Goal: Task Accomplishment & Management: Manage account settings

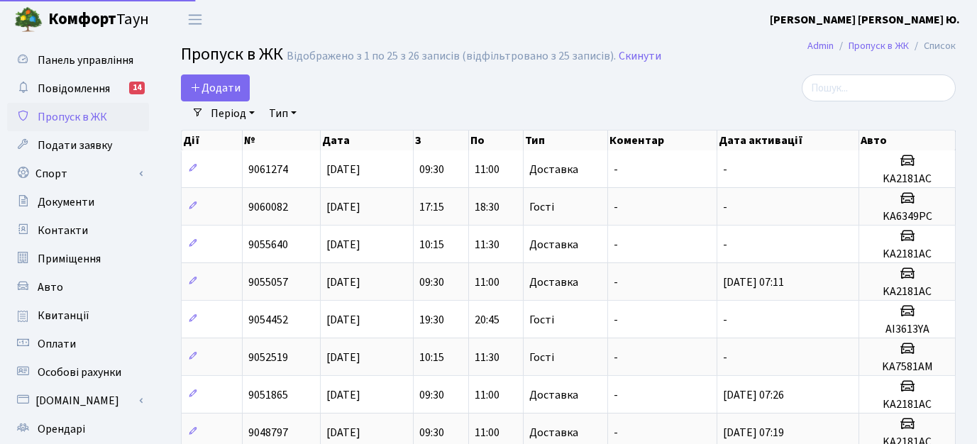
select select "25"
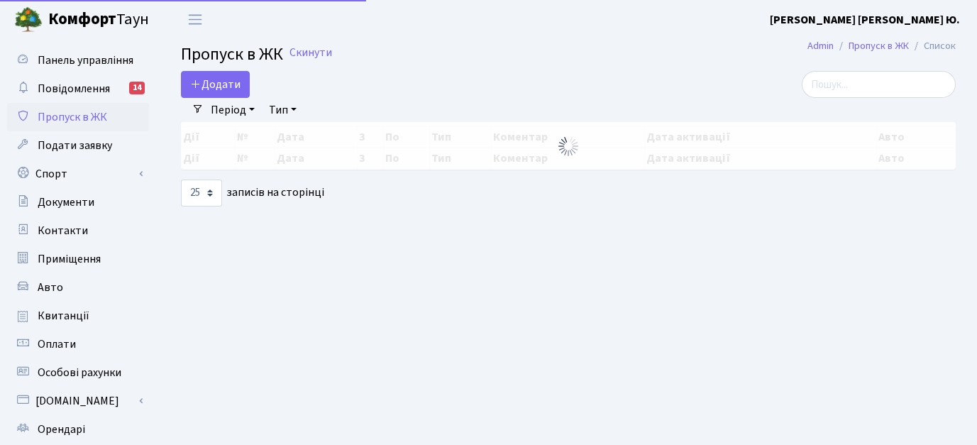
select select "25"
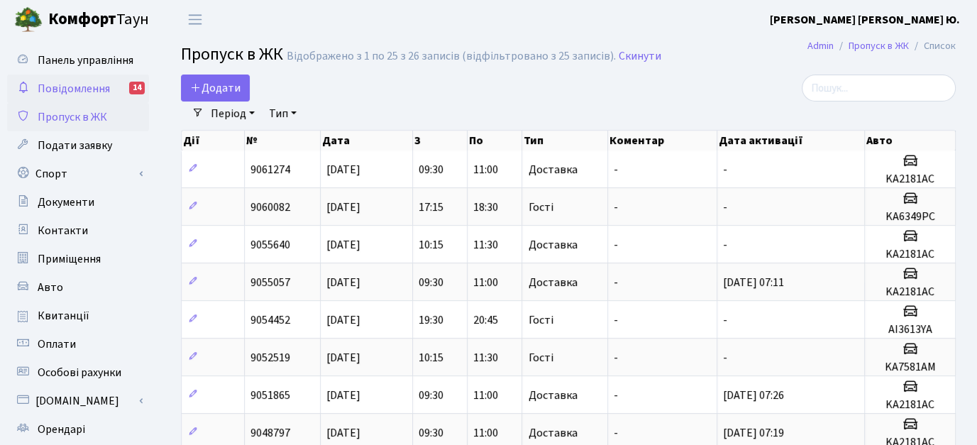
click at [68, 82] on span "Повідомлення" at bounding box center [74, 89] width 72 height 16
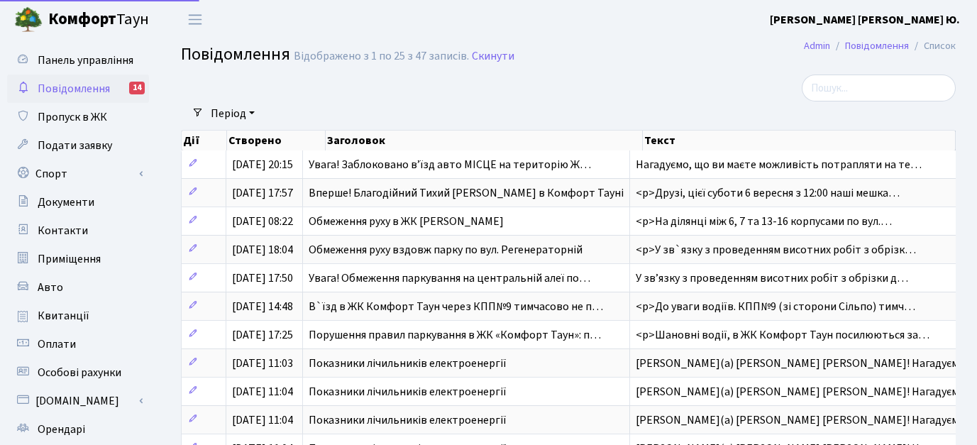
select select "25"
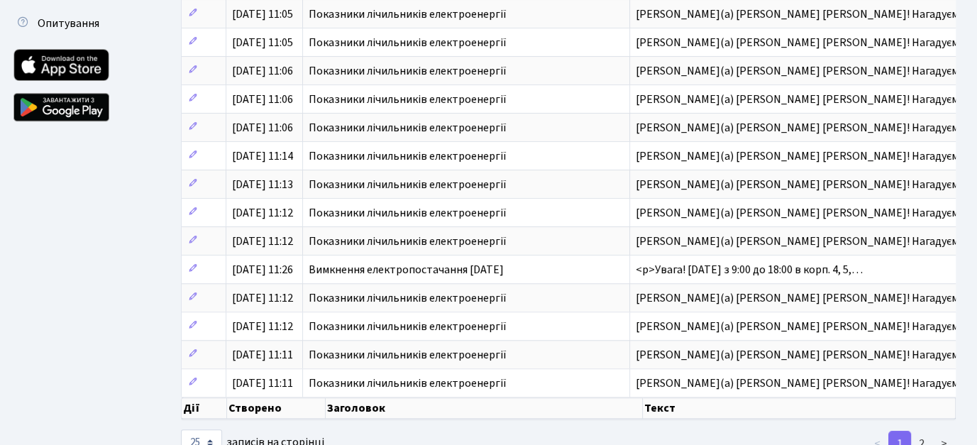
scroll to position [494, 0]
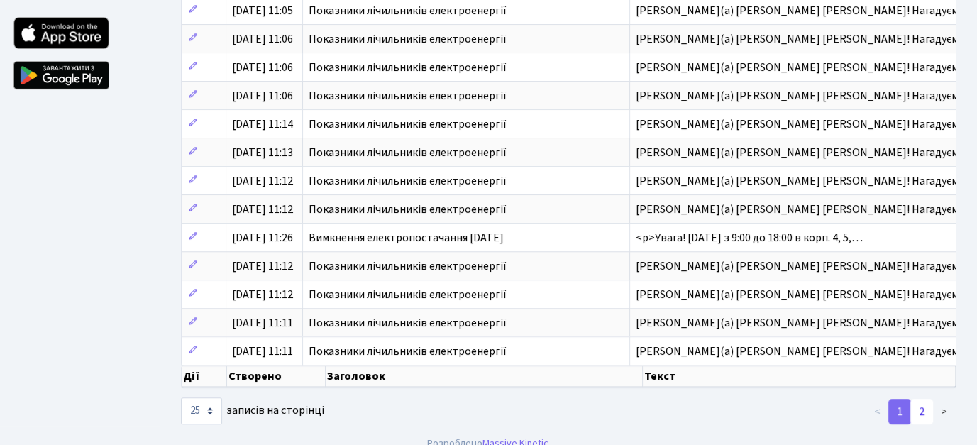
click at [921, 399] on link "2" at bounding box center [921, 412] width 23 height 26
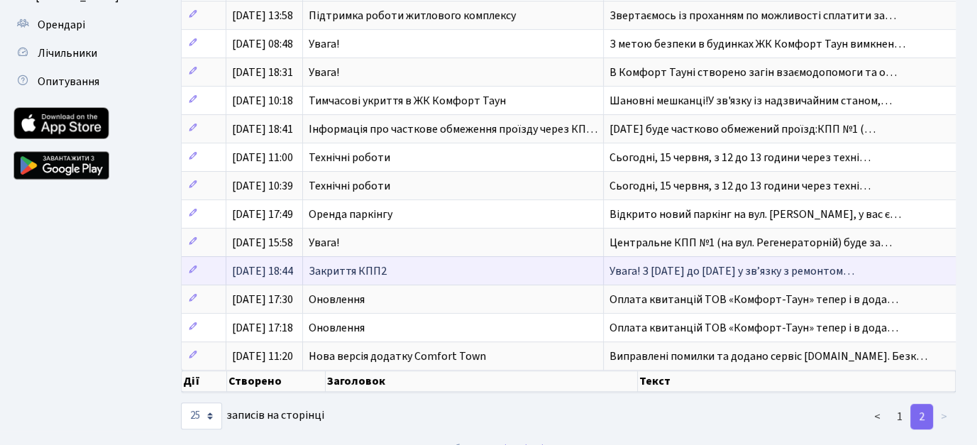
scroll to position [411, 0]
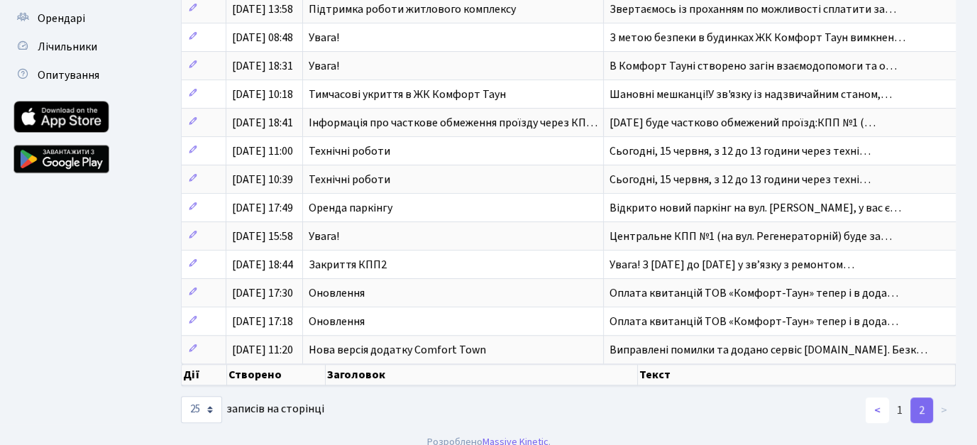
click at [877, 399] on link "<" at bounding box center [876, 410] width 23 height 26
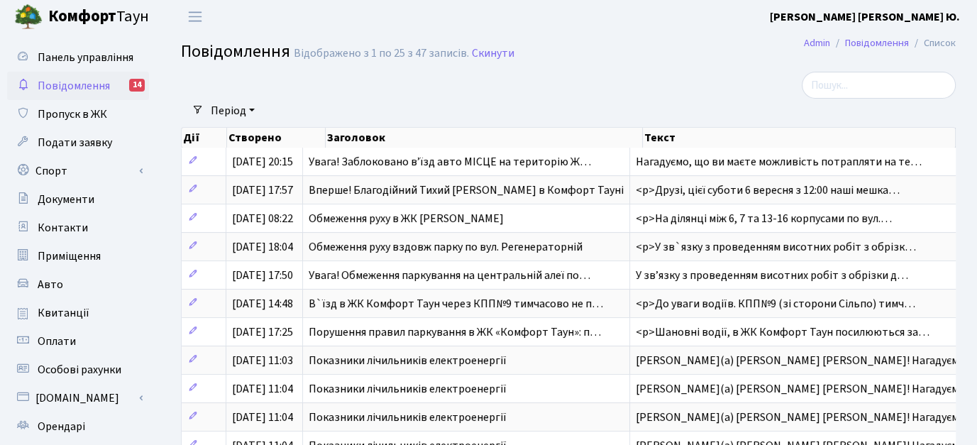
scroll to position [0, 0]
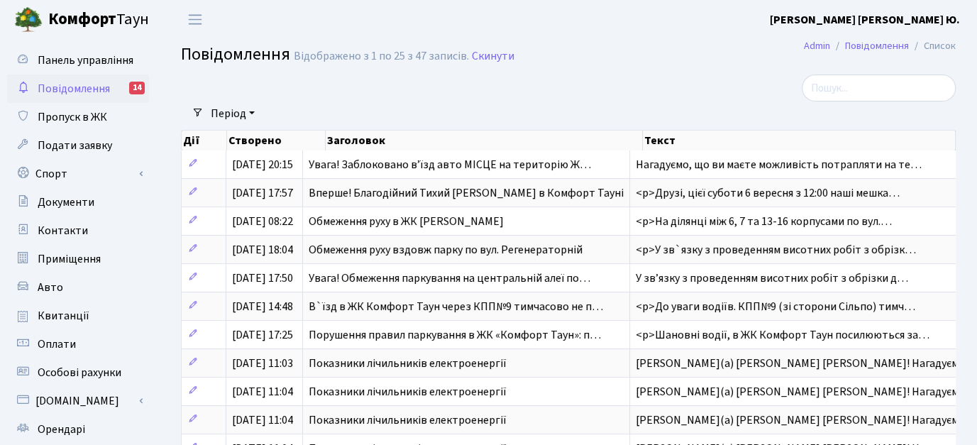
click at [135, 87] on div "14" at bounding box center [137, 88] width 16 height 13
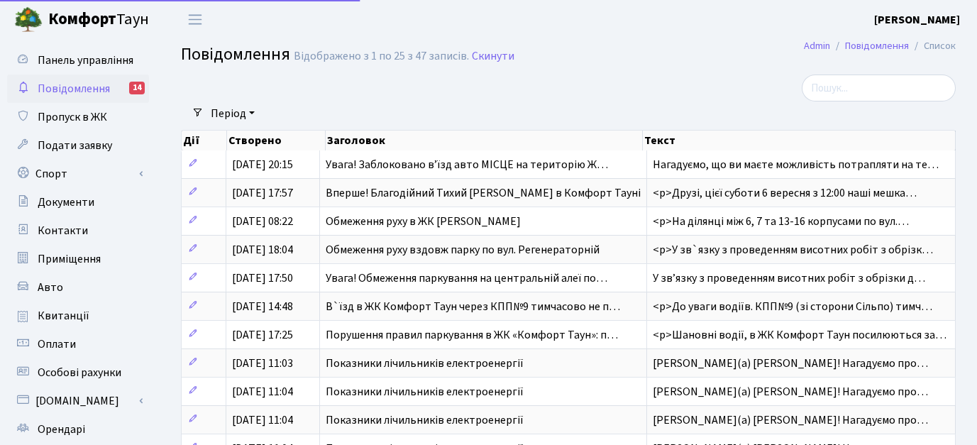
select select "25"
click at [99, 117] on span "Пропуск в ЖК" at bounding box center [73, 117] width 70 height 16
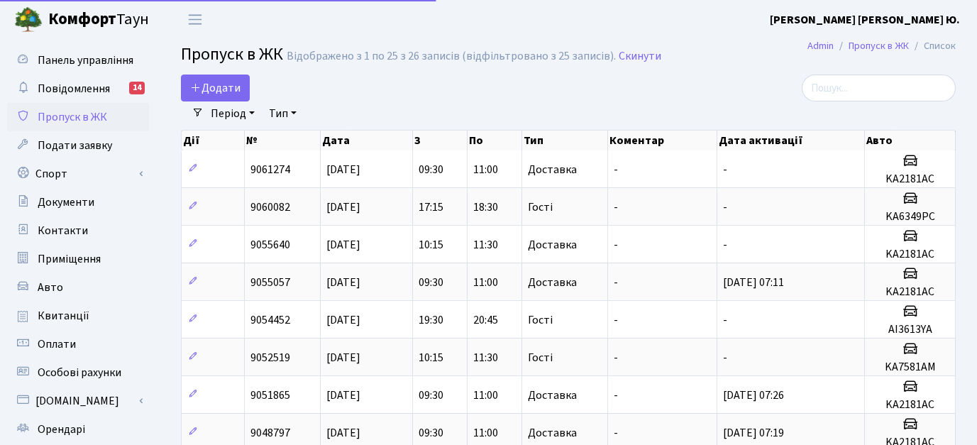
select select "25"
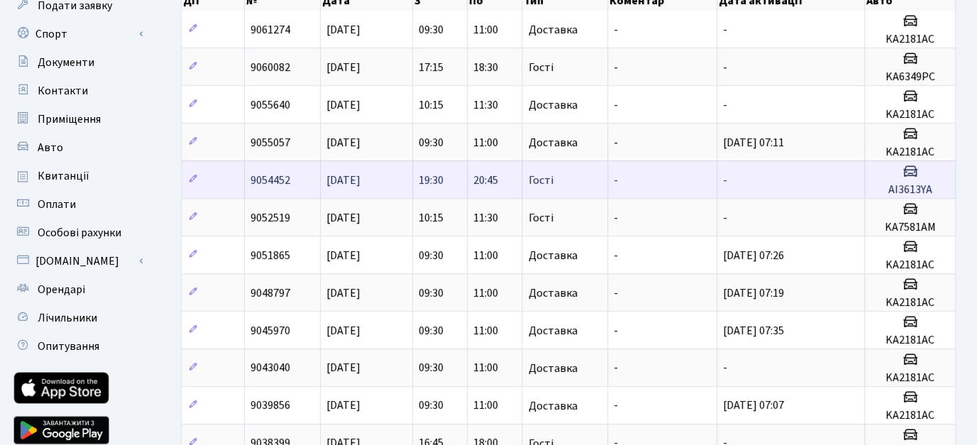
scroll to position [142, 0]
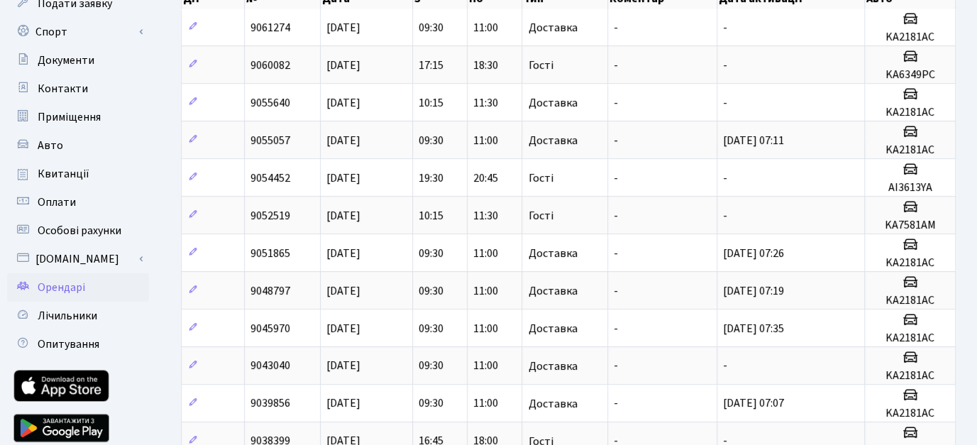
click at [71, 287] on span "Орендарі" at bounding box center [62, 287] width 48 height 16
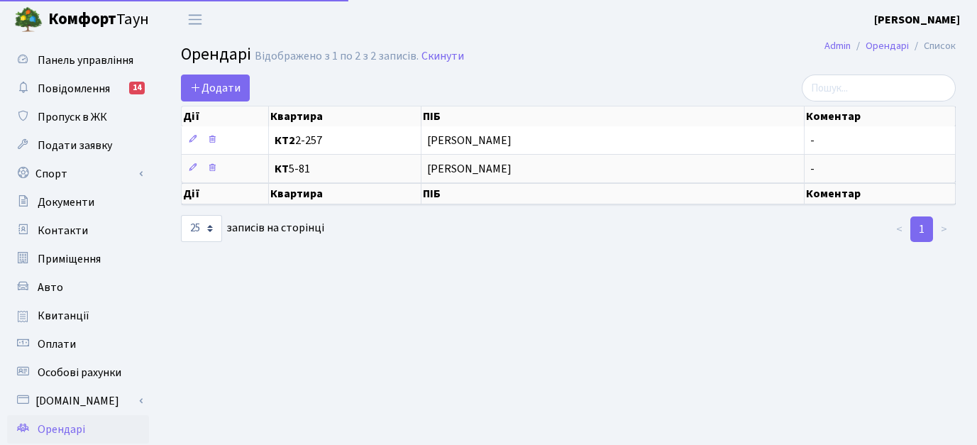
select select "25"
click at [57, 282] on span "Авто" at bounding box center [51, 287] width 26 height 16
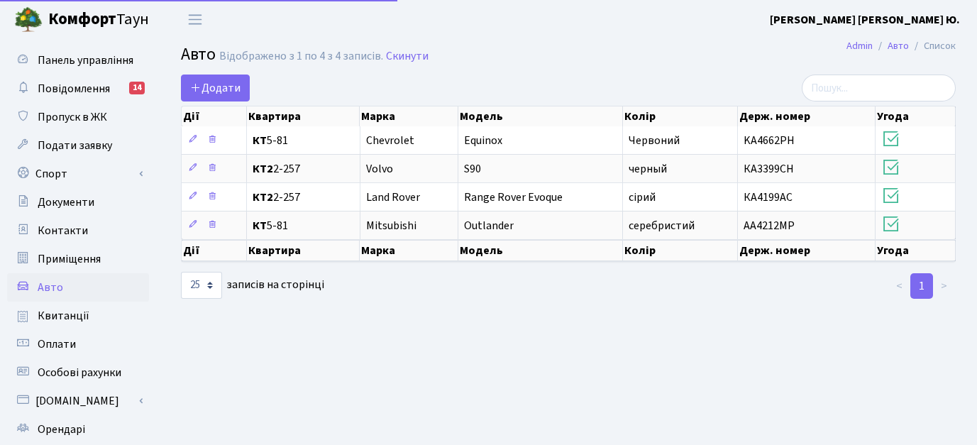
select select "25"
click at [74, 115] on span "Пропуск в ЖК" at bounding box center [73, 117] width 70 height 16
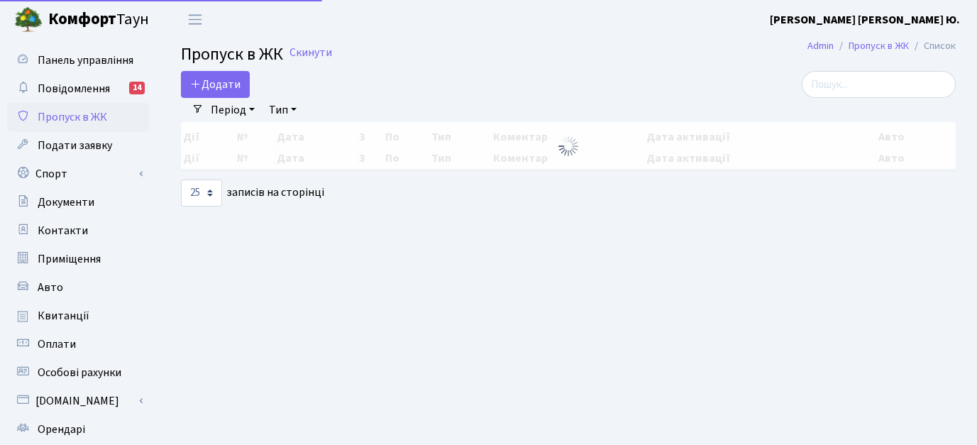
select select "25"
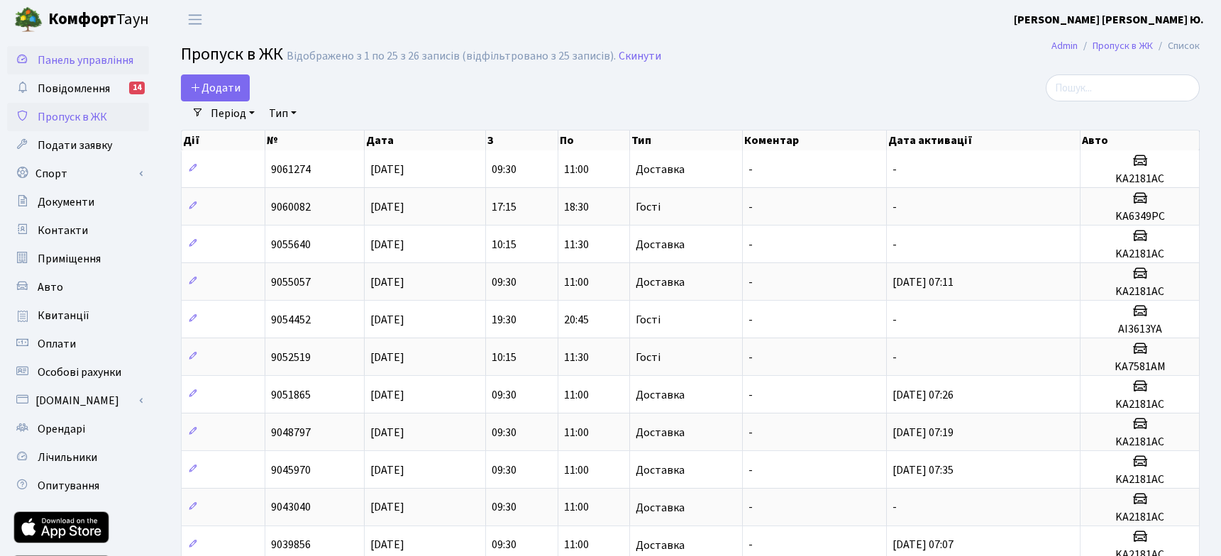
click at [93, 59] on span "Панель управління" at bounding box center [86, 60] width 96 height 16
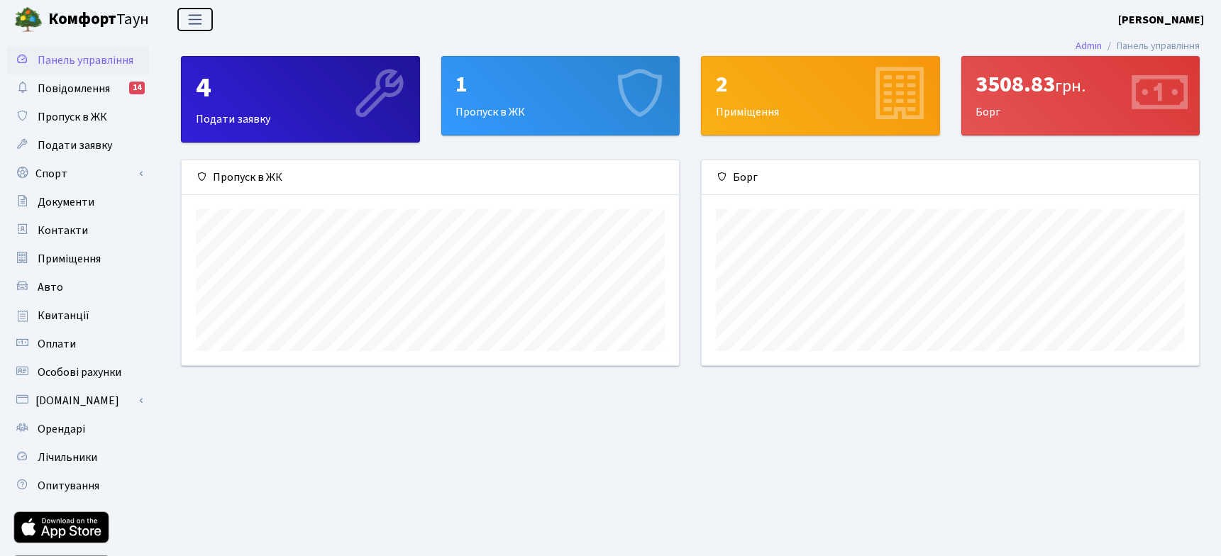
click at [188, 20] on span "Переключити навігацію" at bounding box center [194, 19] width 21 height 16
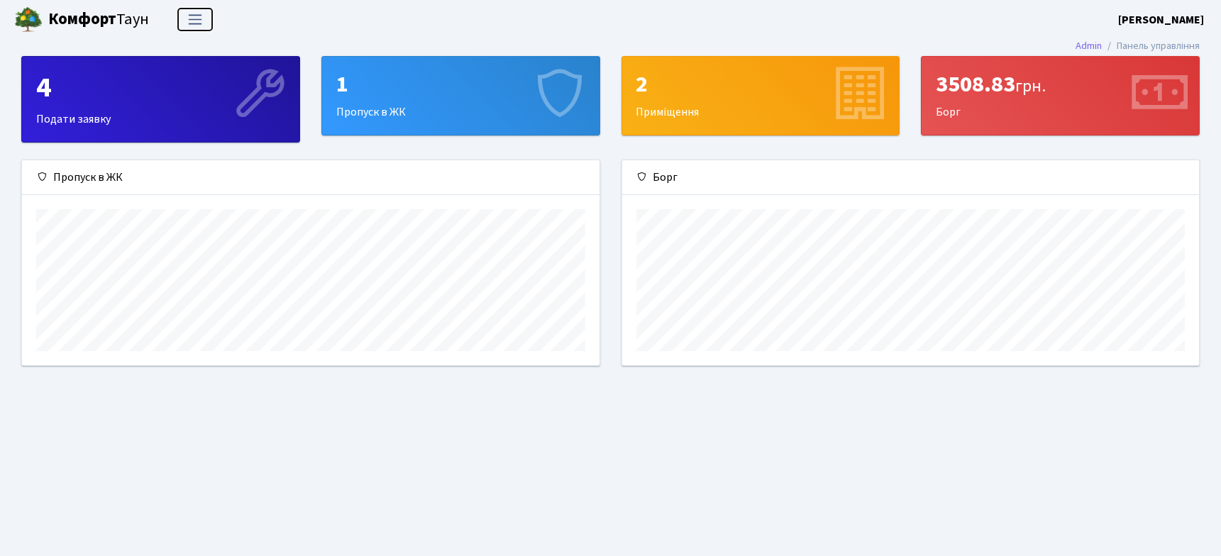
click at [188, 20] on span "Переключити навігацію" at bounding box center [194, 19] width 21 height 16
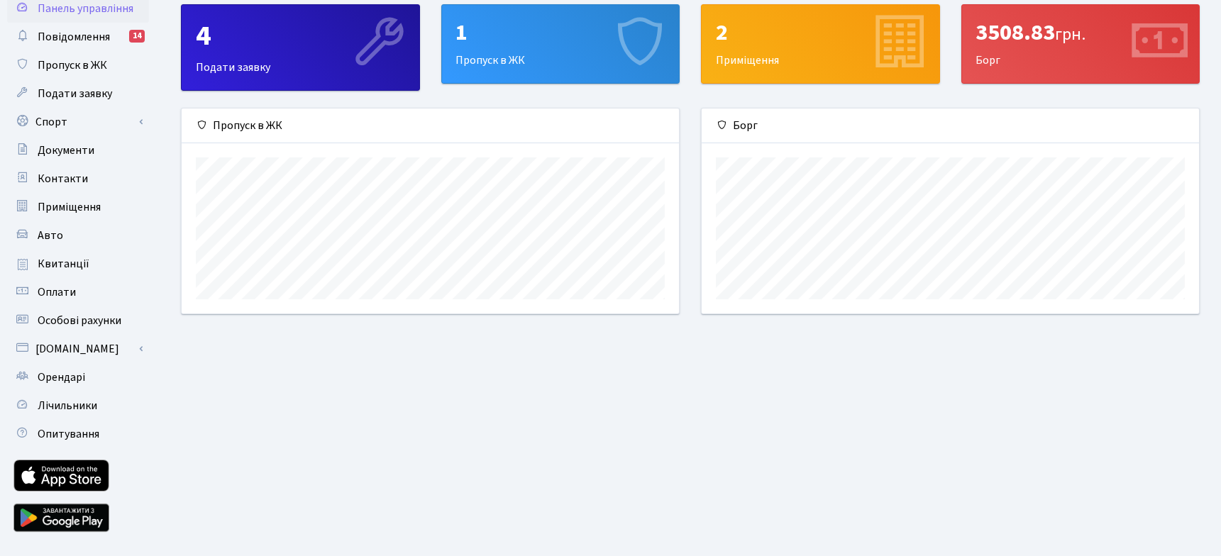
scroll to position [6, 0]
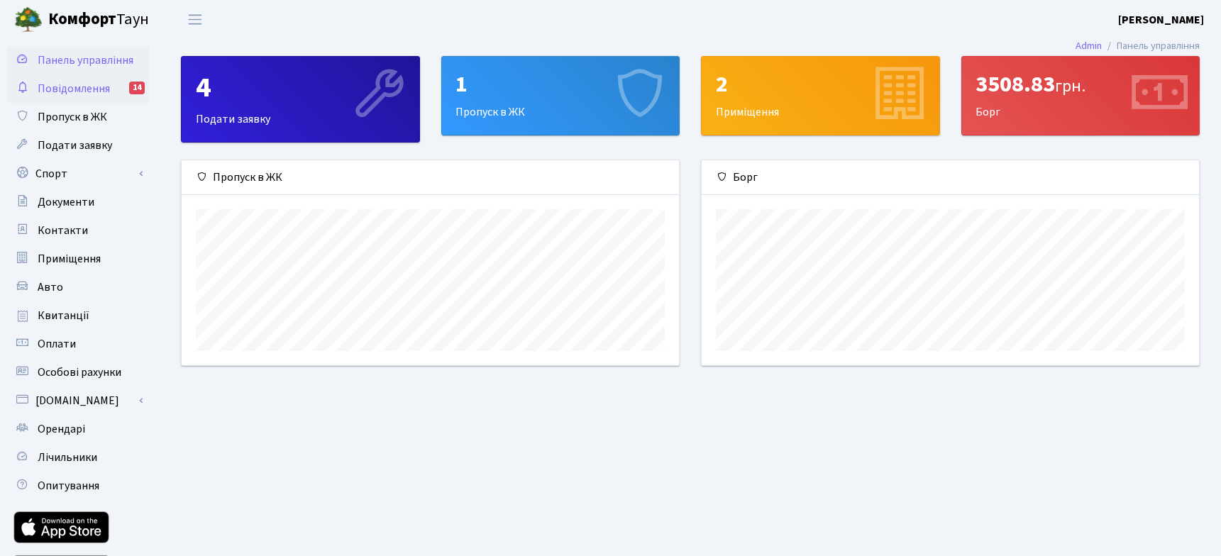
click at [133, 90] on div "14" at bounding box center [137, 88] width 16 height 13
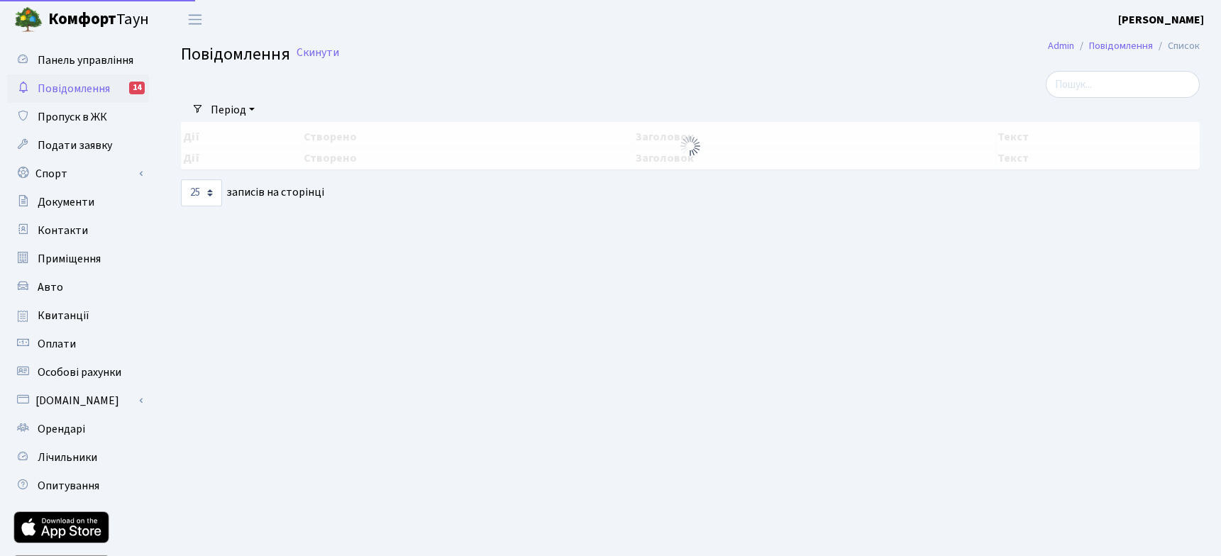
select select "25"
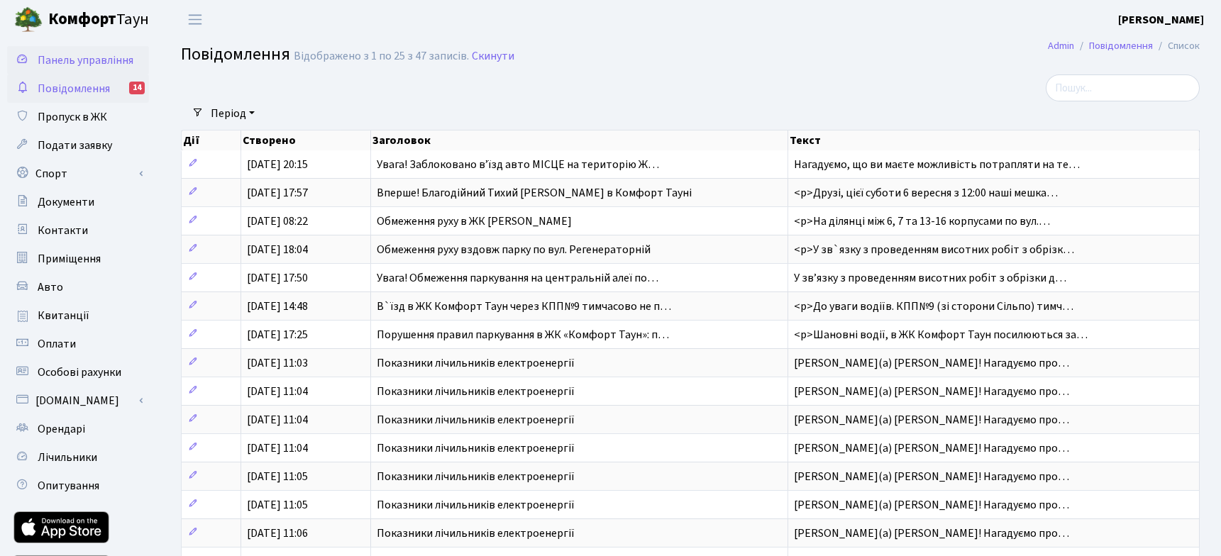
click at [97, 55] on span "Панель управління" at bounding box center [86, 60] width 96 height 16
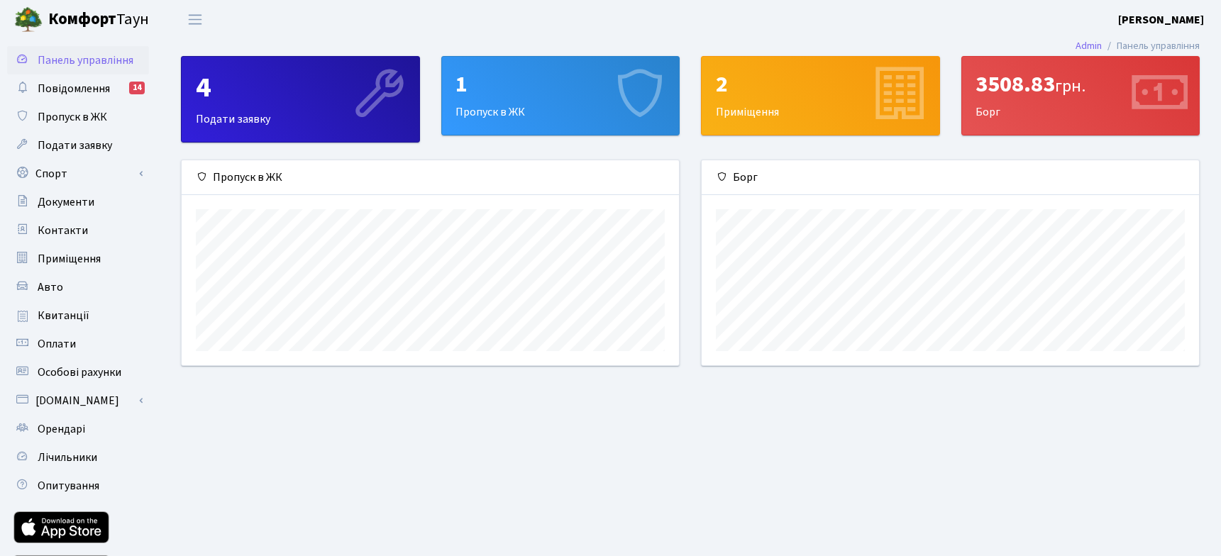
scroll to position [204, 497]
click at [772, 95] on div "2" at bounding box center [820, 84] width 209 height 27
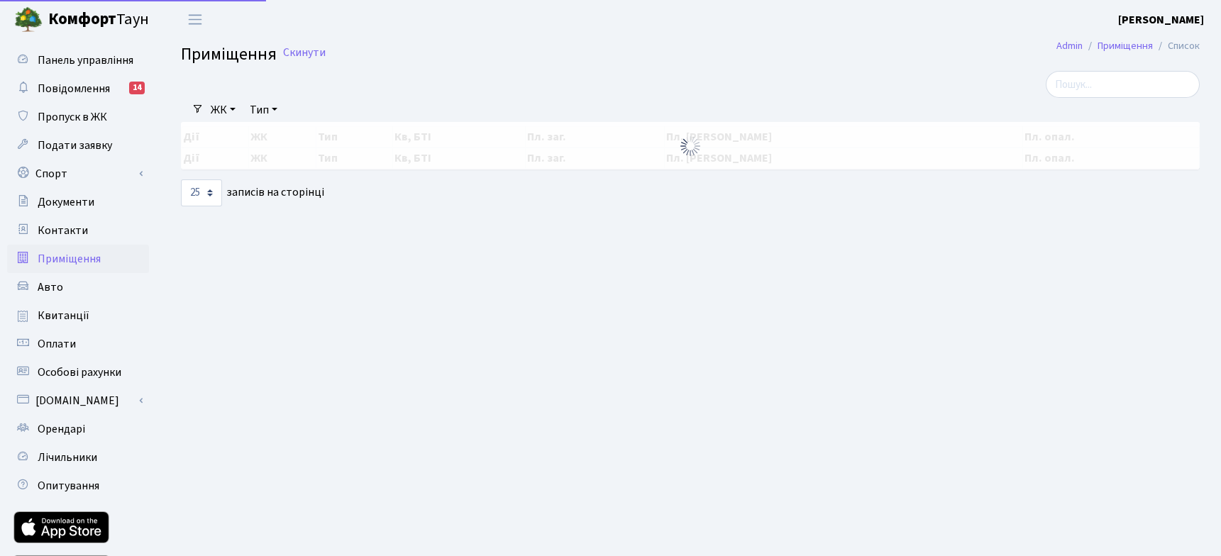
select select "25"
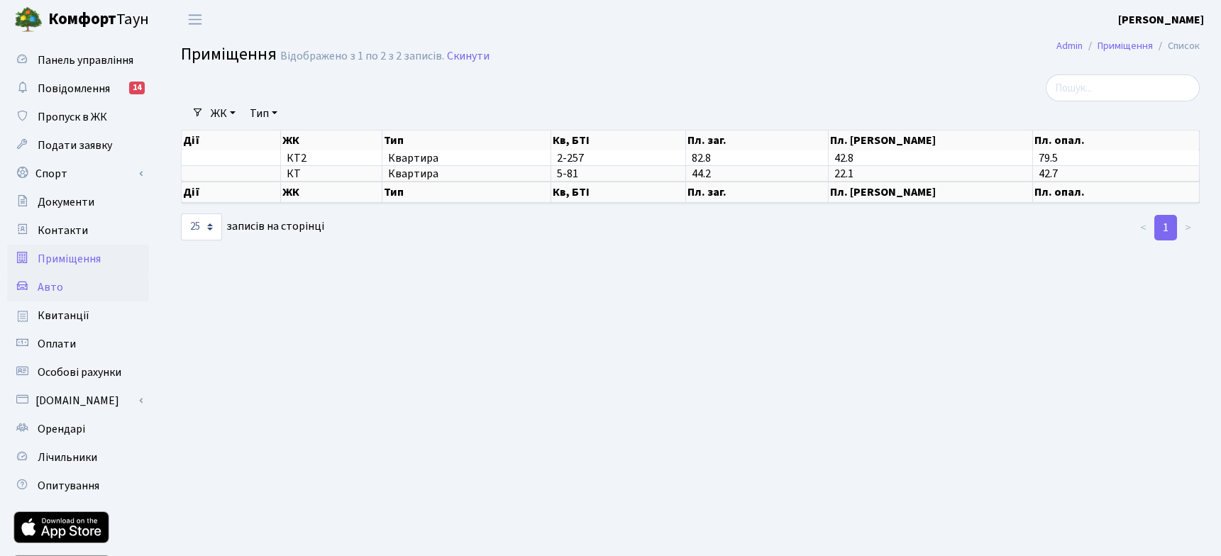
click at [52, 289] on span "Авто" at bounding box center [51, 287] width 26 height 16
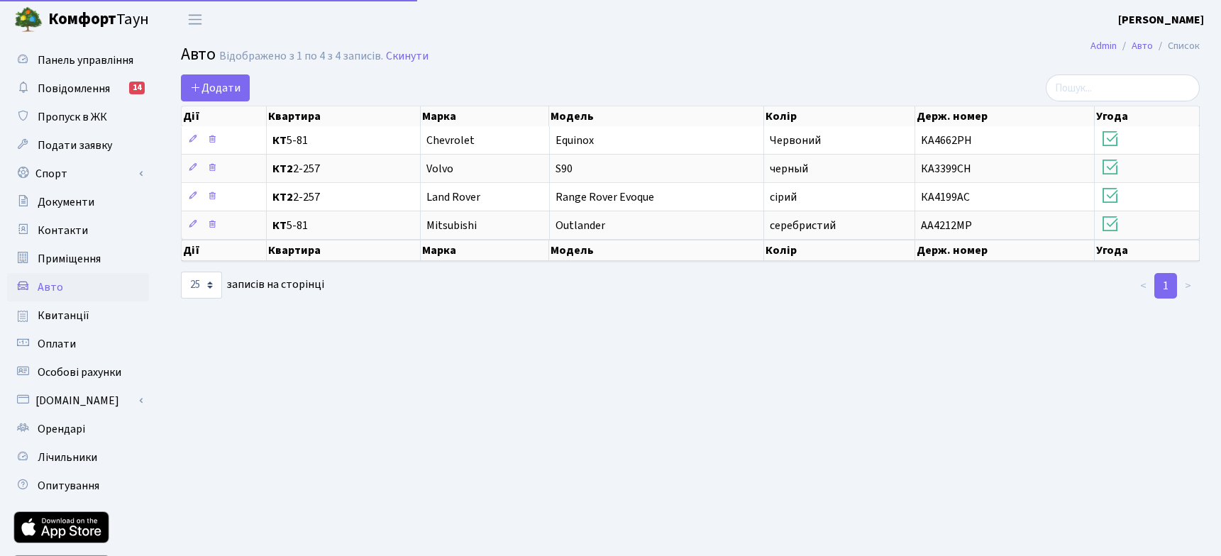
select select "25"
click at [71, 427] on span "Орендарі" at bounding box center [62, 429] width 48 height 16
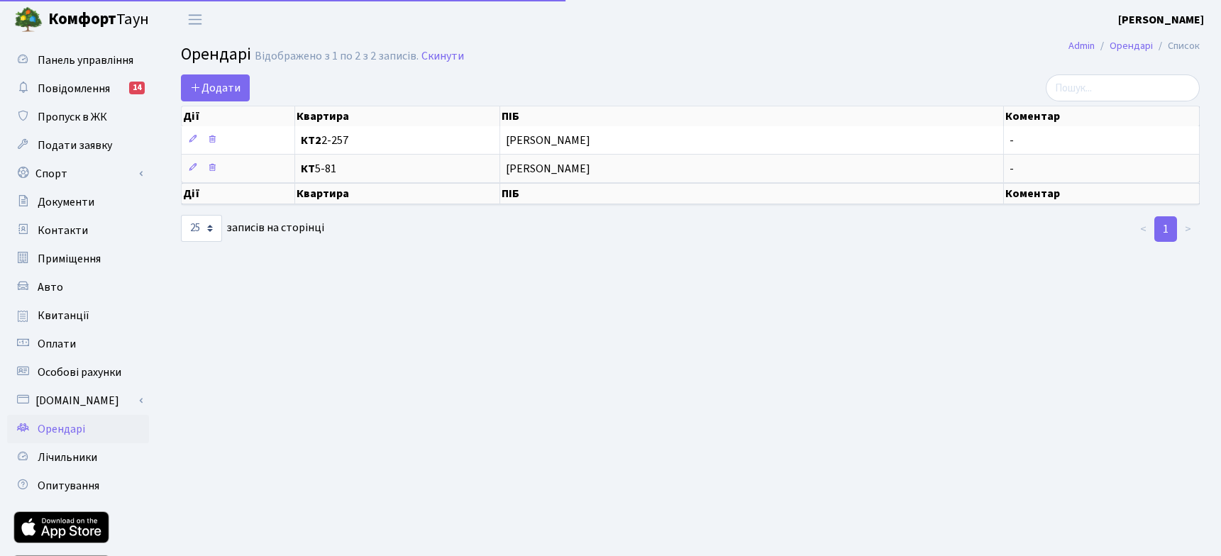
select select "25"
click at [63, 141] on span "Подати заявку" at bounding box center [75, 146] width 74 height 16
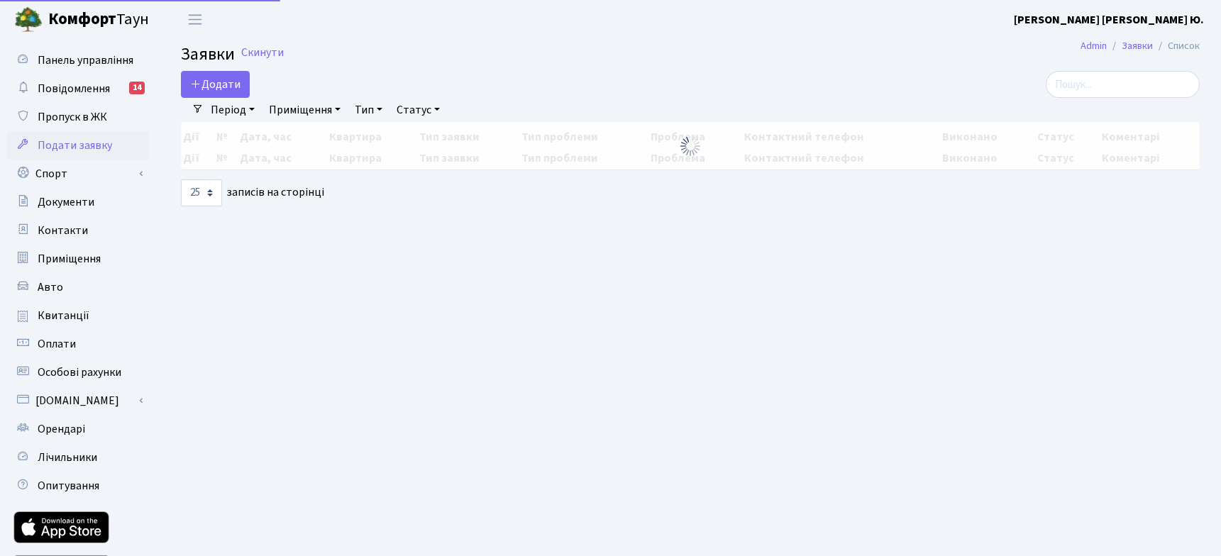
select select "25"
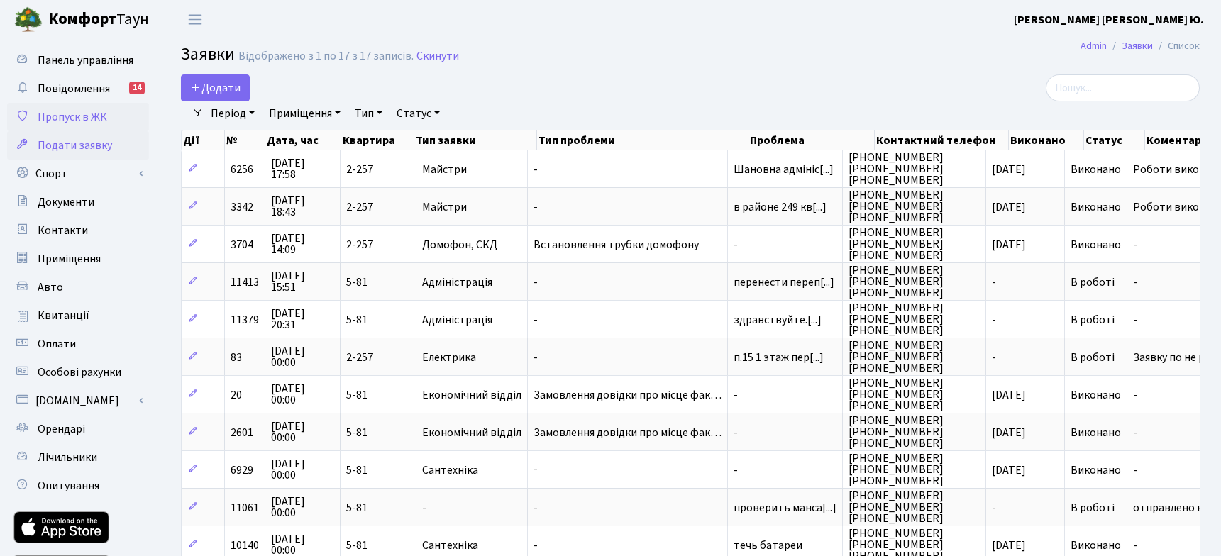
click at [94, 113] on span "Пропуск в ЖК" at bounding box center [73, 117] width 70 height 16
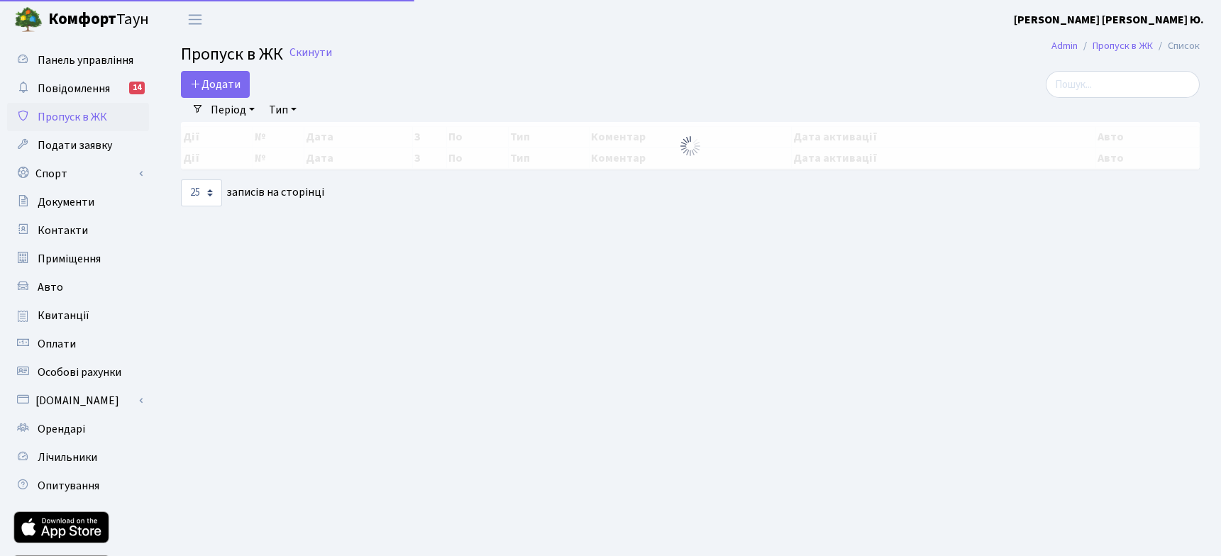
select select "25"
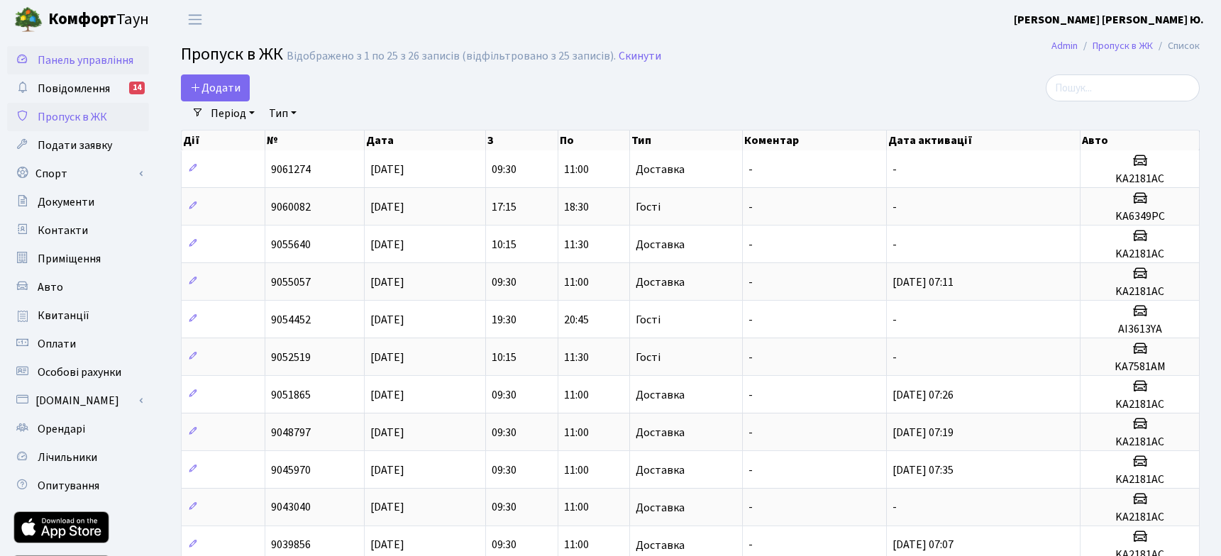
click at [99, 55] on span "Панель управління" at bounding box center [86, 60] width 96 height 16
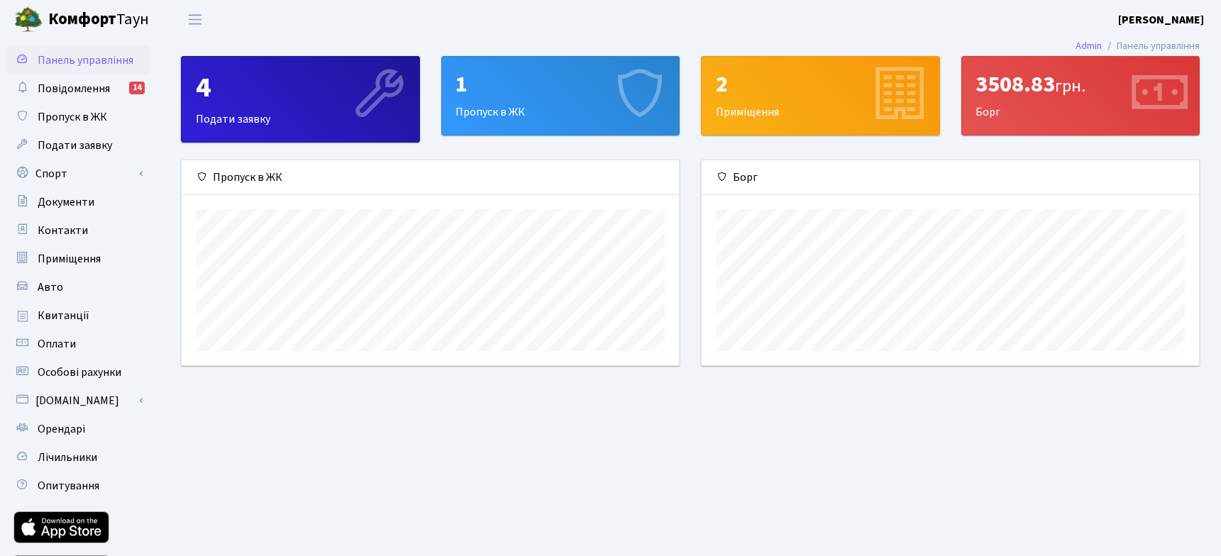
scroll to position [204, 497]
click at [1158, 18] on b "[PERSON_NAME]" at bounding box center [1161, 20] width 86 height 16
click at [1147, 43] on link "Мій обліковий запис" at bounding box center [1132, 44] width 141 height 22
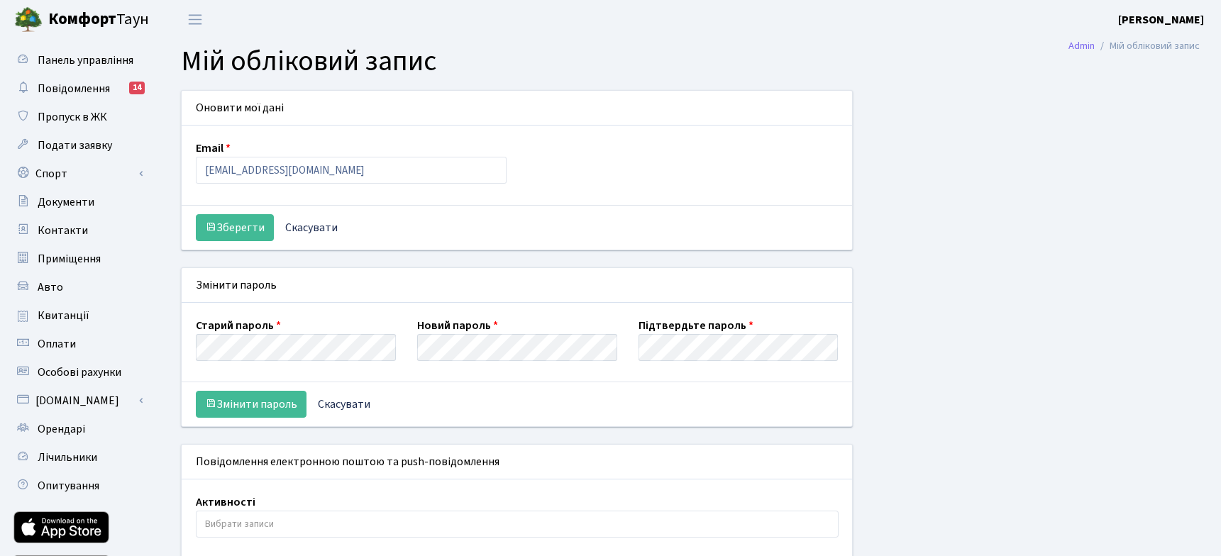
select select
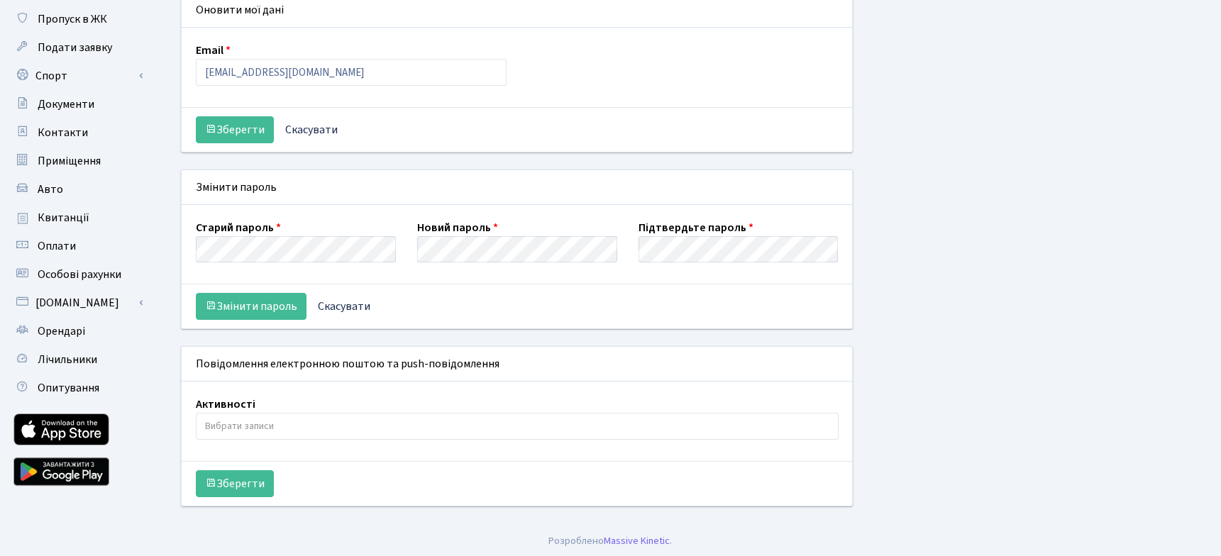
scroll to position [99, 0]
click at [521, 420] on input "search" at bounding box center [516, 426] width 641 height 26
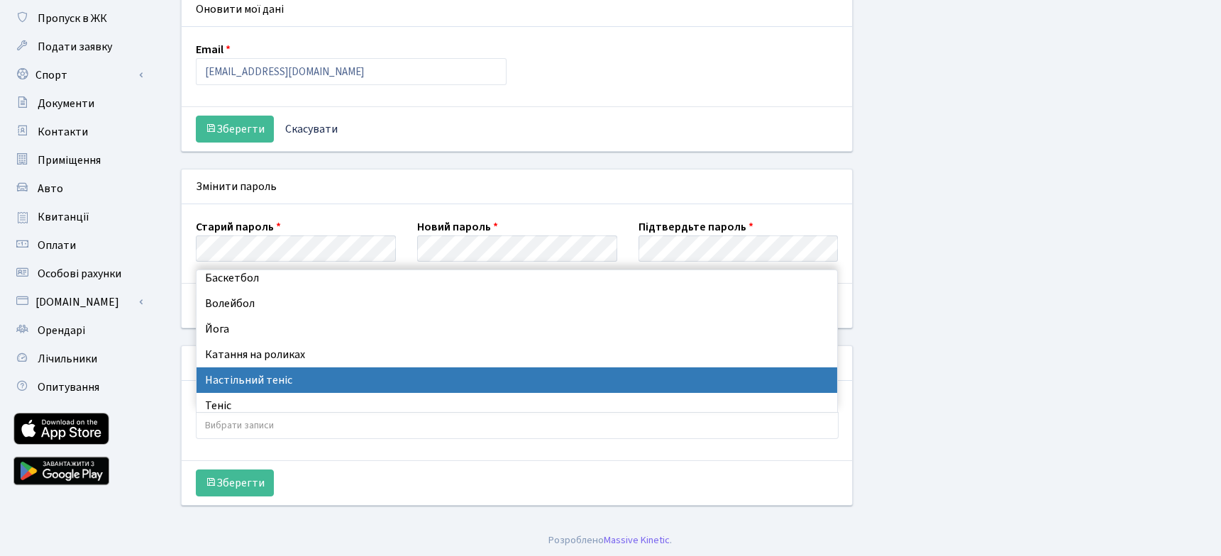
scroll to position [0, 0]
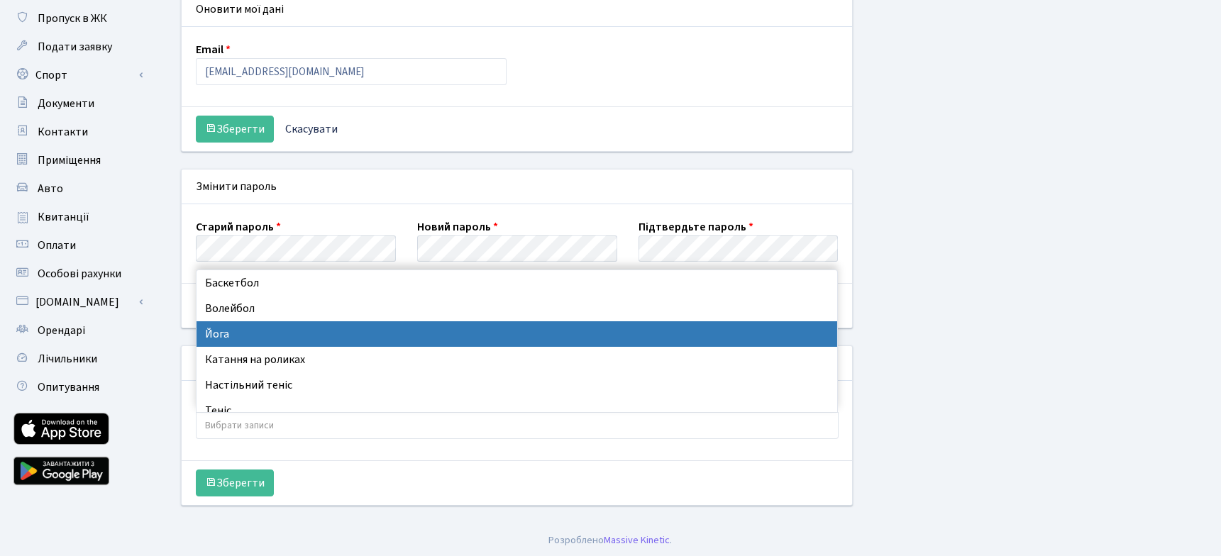
click at [974, 345] on div "Оновити мої дані Email jackstulov@gmail.com Зберегти Скасувати Змінити пароль С…" at bounding box center [690, 256] width 1040 height 531
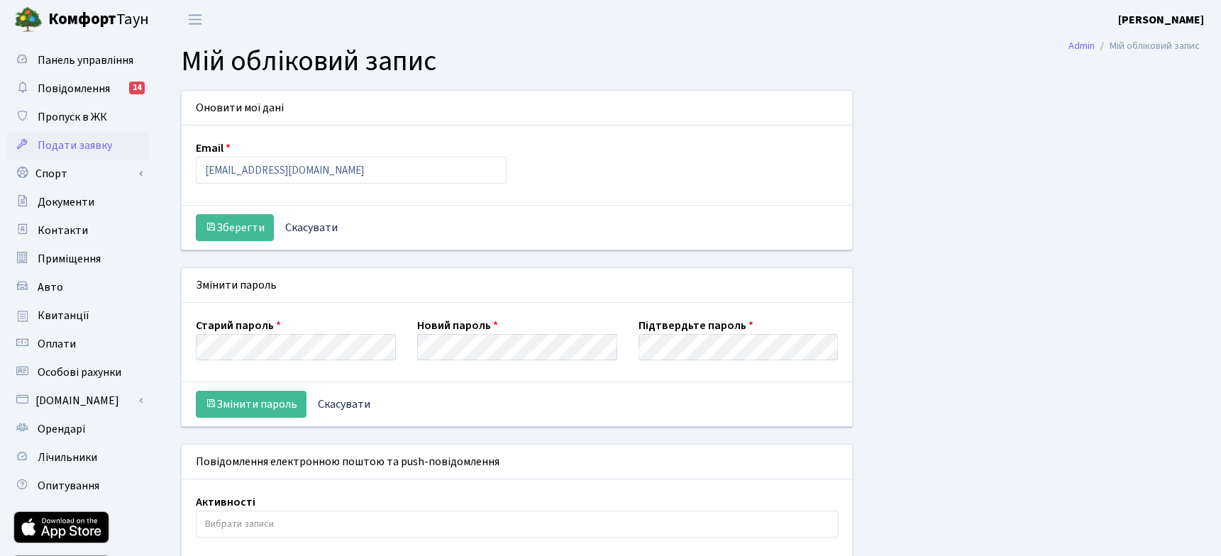
click at [60, 146] on span "Подати заявку" at bounding box center [75, 146] width 74 height 16
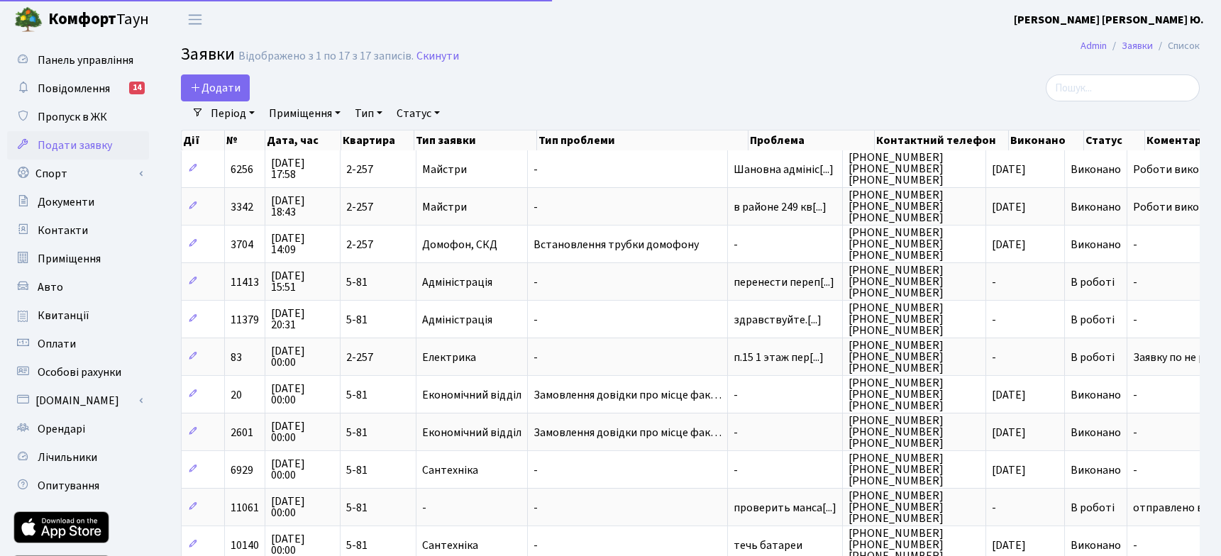
select select "25"
click at [60, 113] on span "Пропуск в ЖК" at bounding box center [73, 117] width 70 height 16
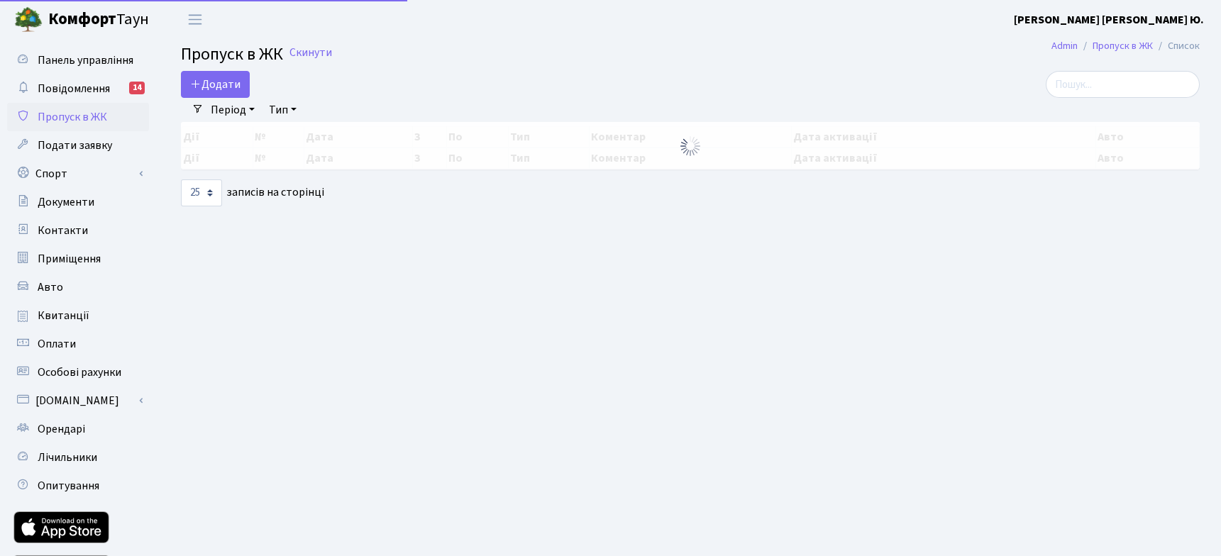
select select "25"
